Goal: Task Accomplishment & Management: Manage account settings

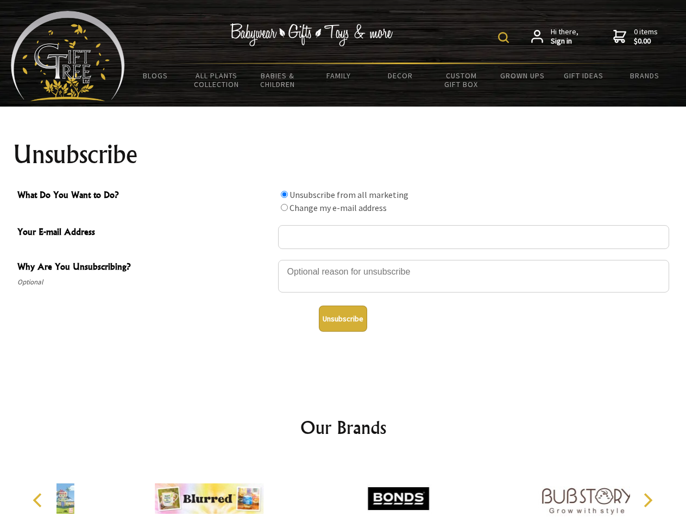
click at [505, 37] on img at bounding box center [503, 37] width 11 height 11
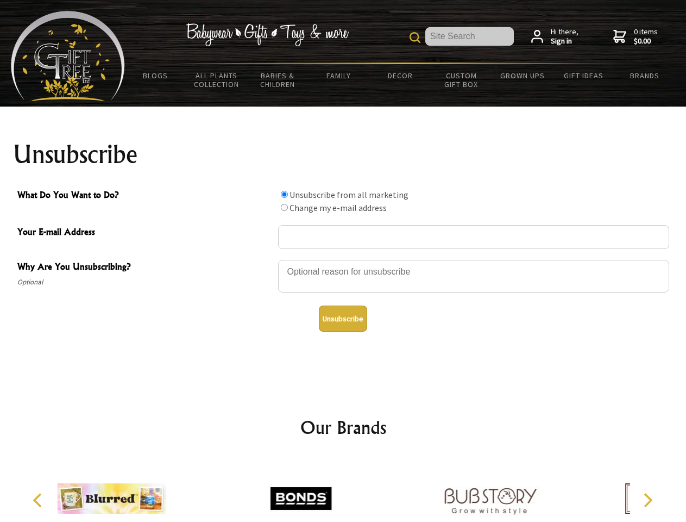
click at [343, 259] on div at bounding box center [473, 278] width 391 height 38
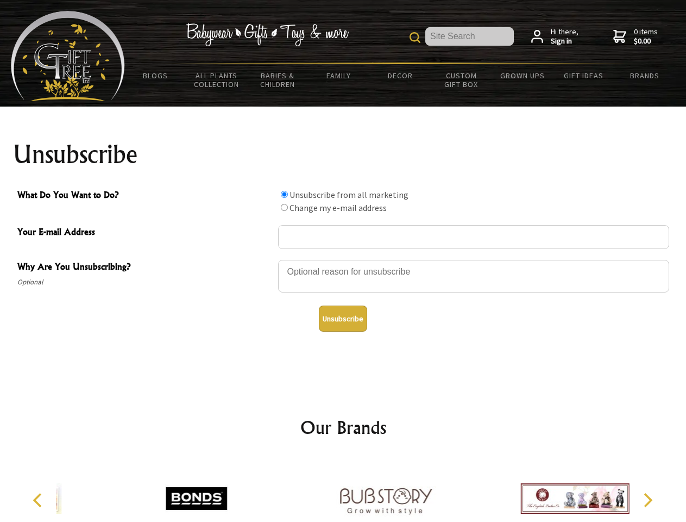
click at [284, 194] on input "What Do You Want to Do?" at bounding box center [284, 194] width 7 height 7
click at [284, 207] on input "What Do You Want to Do?" at bounding box center [284, 207] width 7 height 7
radio input "true"
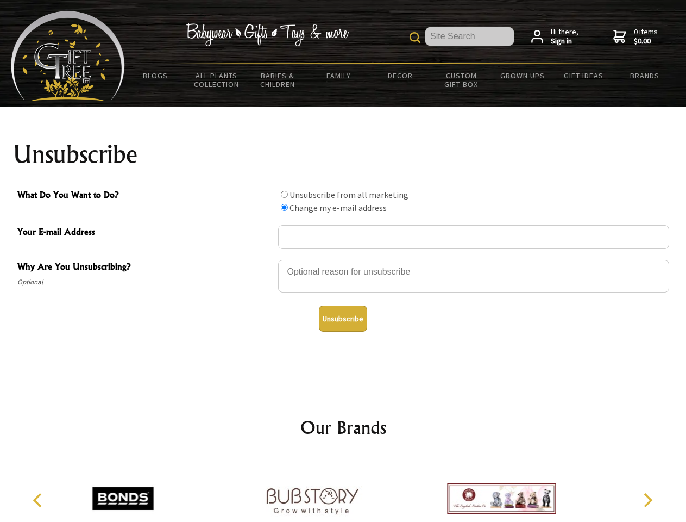
click at [343, 318] on button "Unsubscribe" at bounding box center [343, 318] width 48 height 26
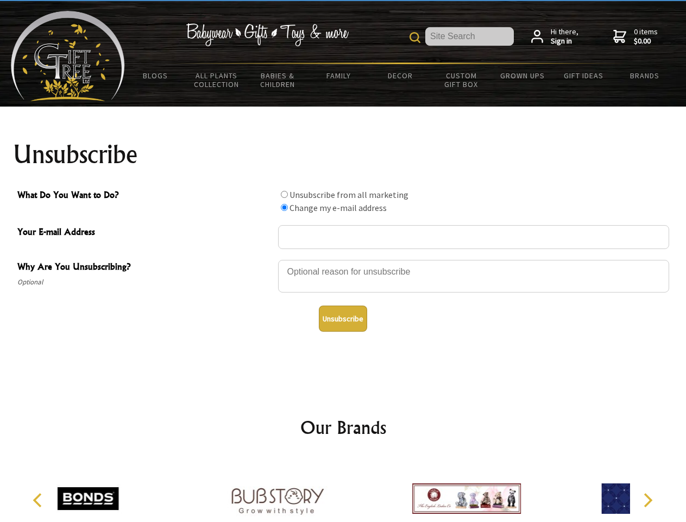
click at [372, 490] on div at bounding box center [466, 500] width 189 height 85
click at [39, 500] on icon "Previous" at bounding box center [39, 500] width 14 height 14
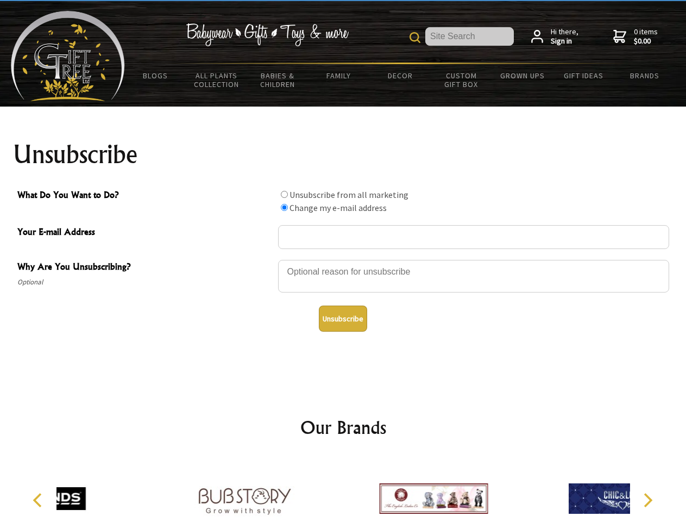
click at [648, 500] on icon "Next" at bounding box center [647, 500] width 14 height 14
